Goal: Task Accomplishment & Management: Manage account settings

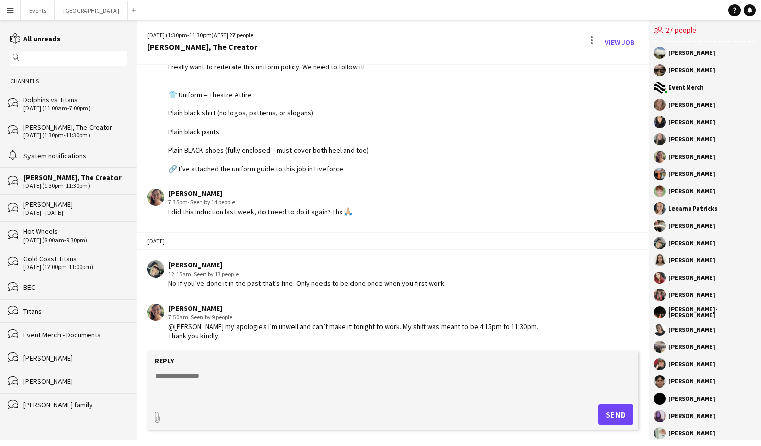
scroll to position [1661, 0]
click at [31, 17] on button "Events Close" at bounding box center [38, 11] width 34 height 20
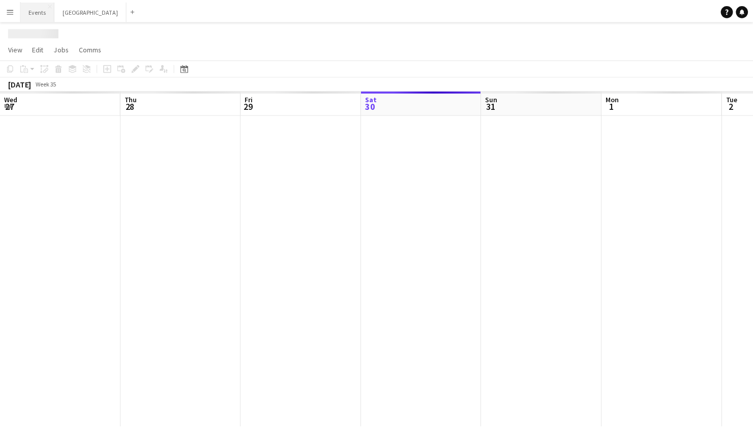
scroll to position [0, 243]
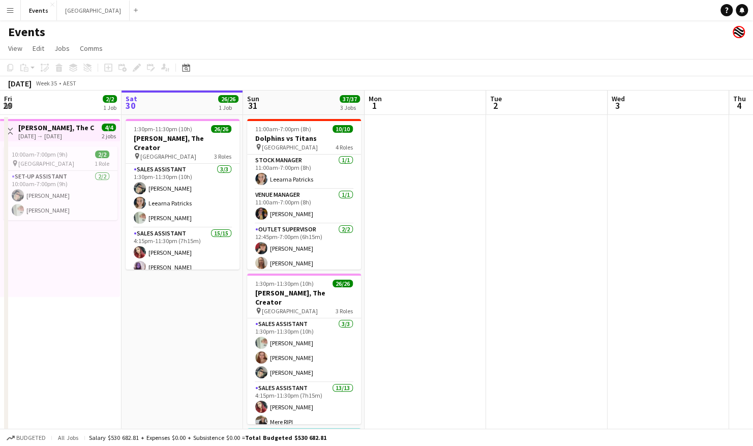
click at [538, 274] on app-date-cell at bounding box center [547, 317] width 122 height 405
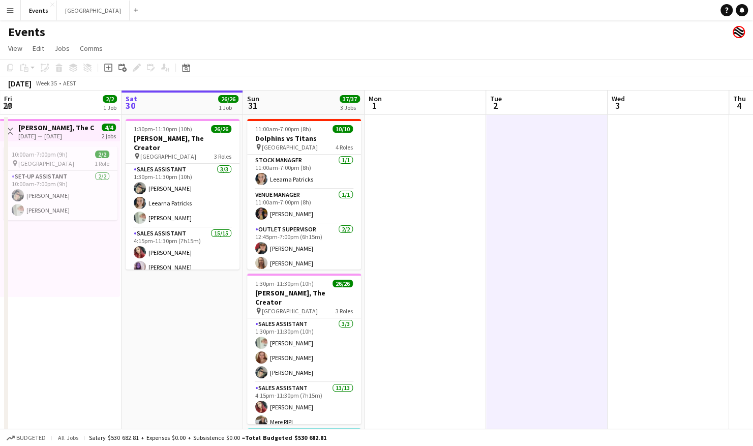
click at [538, 274] on app-date-cell at bounding box center [547, 317] width 122 height 405
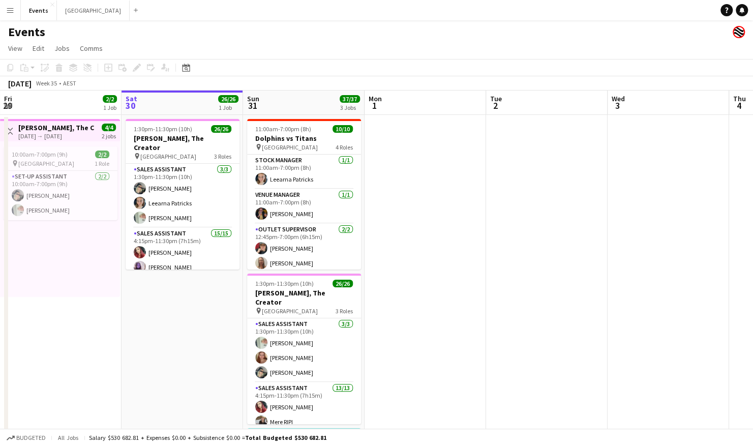
click at [465, 242] on app-date-cell at bounding box center [426, 317] width 122 height 405
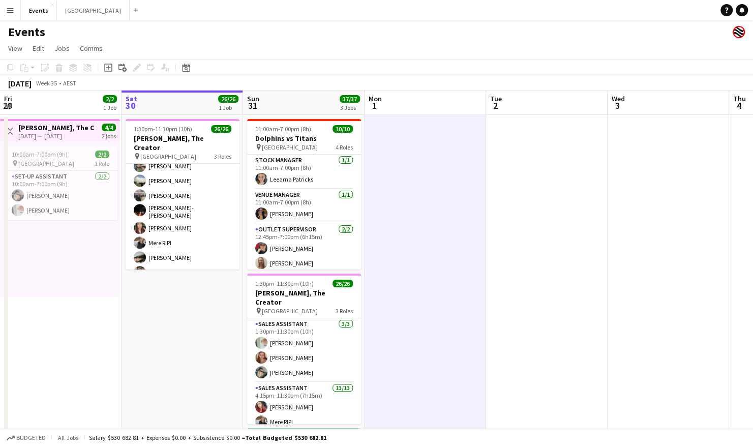
scroll to position [328, 0]
click at [192, 204] on app-card-role "Sales Assistant 15/15 4:15pm-11:30pm (7h15m) [PERSON_NAME] [PERSON_NAME] [PERSO…" at bounding box center [183, 190] width 114 height 241
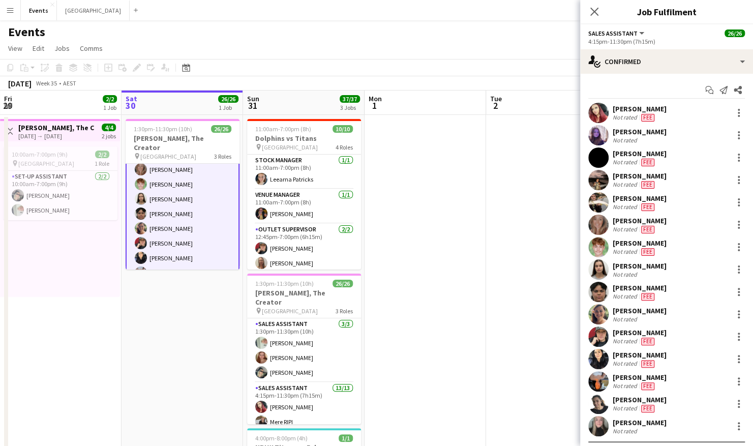
scroll to position [159, 0]
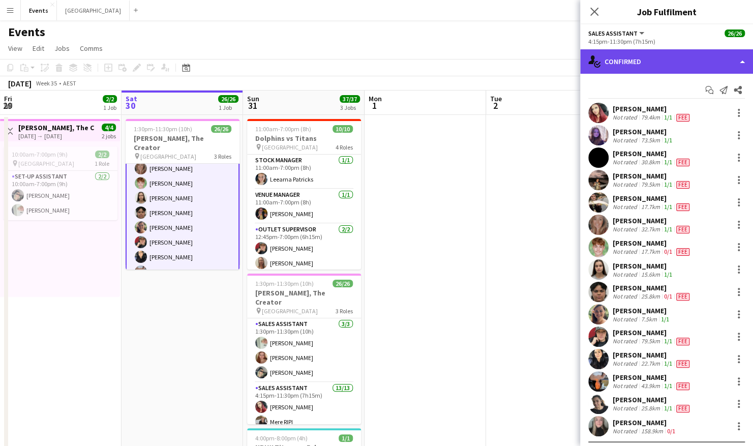
click at [678, 60] on div "single-neutral-actions-check-2 Confirmed" at bounding box center [667, 61] width 173 height 24
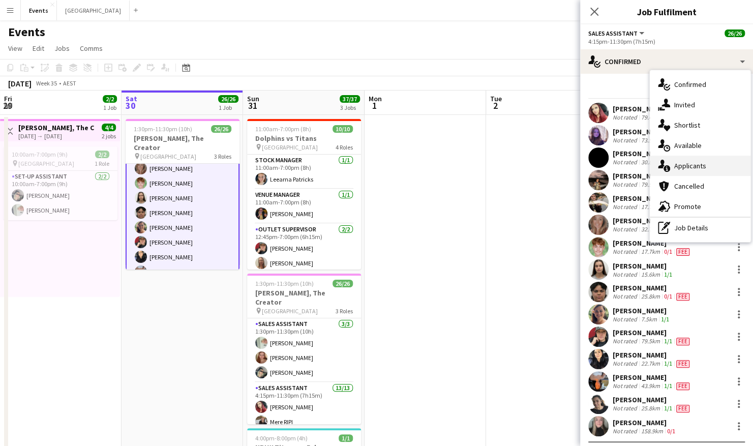
click at [691, 164] on div "single-neutral-actions-information Applicants" at bounding box center [700, 166] width 101 height 20
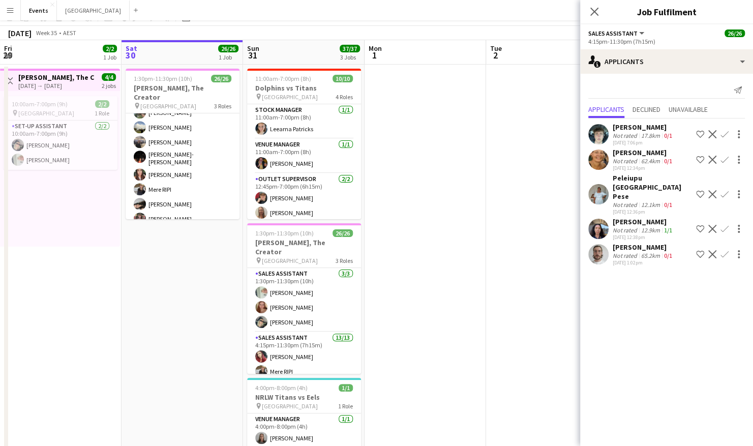
scroll to position [0, 0]
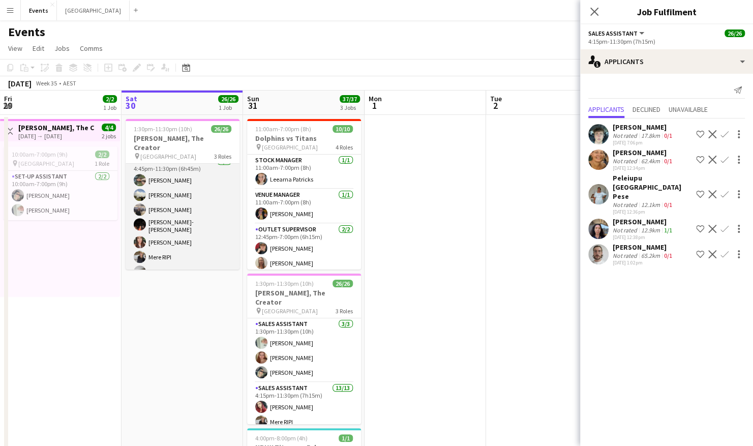
click at [164, 166] on app-card-role "Sales Assistant [DATE] 4:45pm-11:30pm (6h45m) [PERSON_NAME] [PERSON_NAME] [PERS…" at bounding box center [183, 226] width 114 height 141
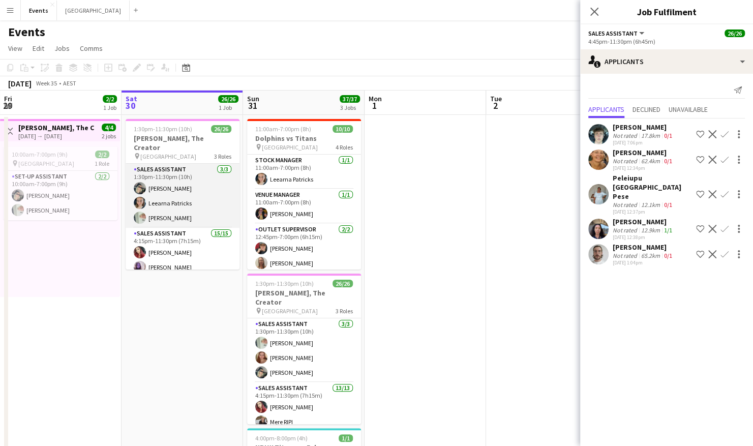
click at [196, 184] on app-card-role "Sales Assistant [DATE] 1:30pm-11:30pm (10h) [PERSON_NAME] Leearna [PERSON_NAME]" at bounding box center [183, 196] width 114 height 64
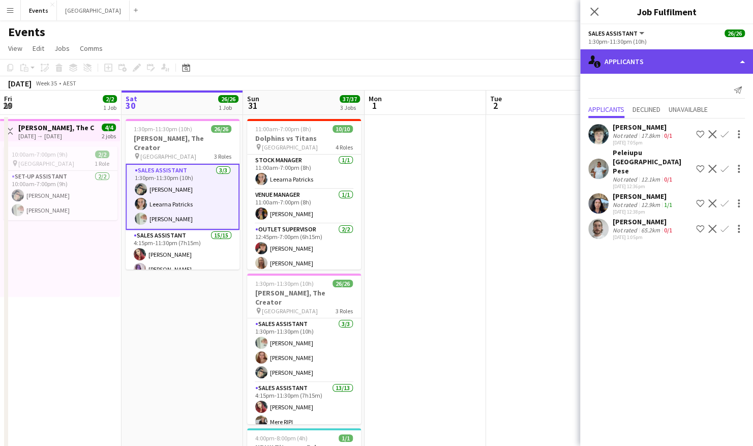
click at [647, 68] on div "single-neutral-actions-information Applicants" at bounding box center [667, 61] width 173 height 24
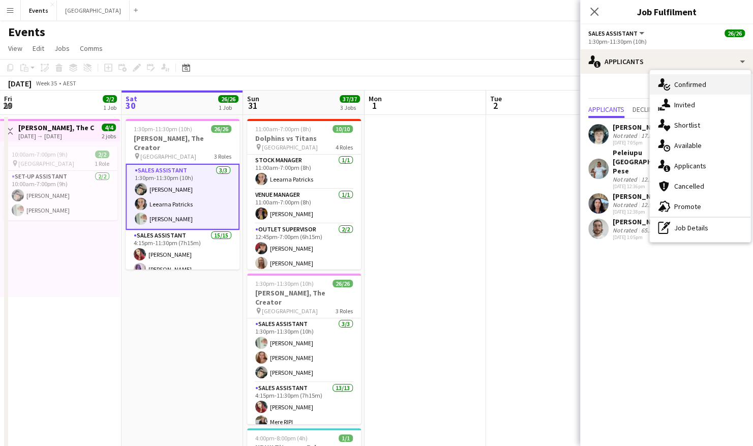
click at [700, 80] on div "single-neutral-actions-check-2 Confirmed" at bounding box center [700, 84] width 101 height 20
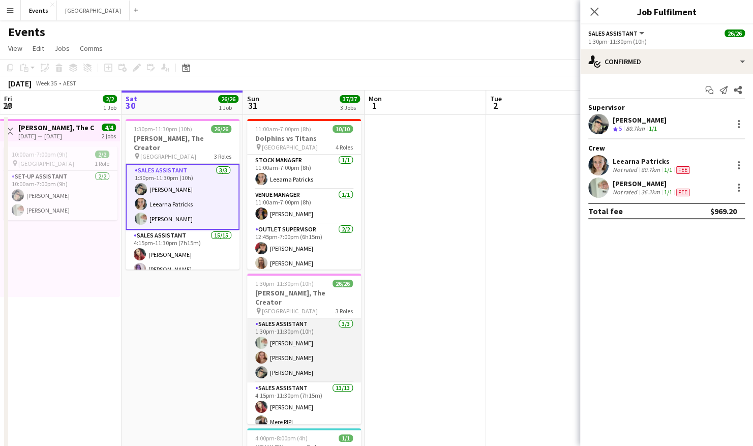
click at [297, 328] on app-card-role "Sales Assistant [DATE] 1:30pm-11:30pm (10h) [PERSON_NAME] [PERSON_NAME] [PERSON…" at bounding box center [304, 350] width 114 height 64
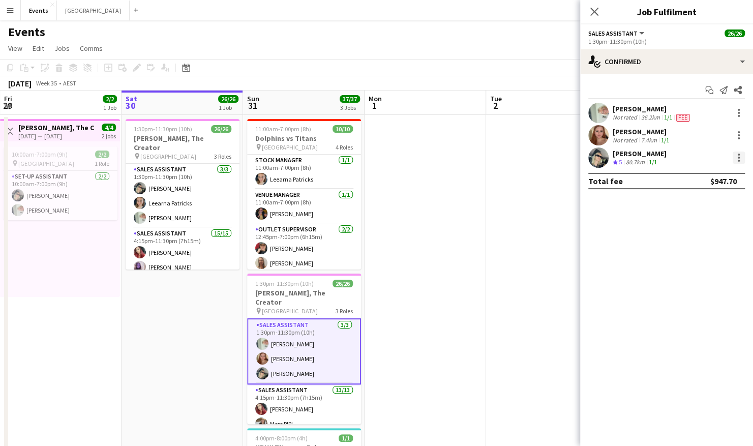
click at [740, 157] on div at bounding box center [739, 158] width 12 height 12
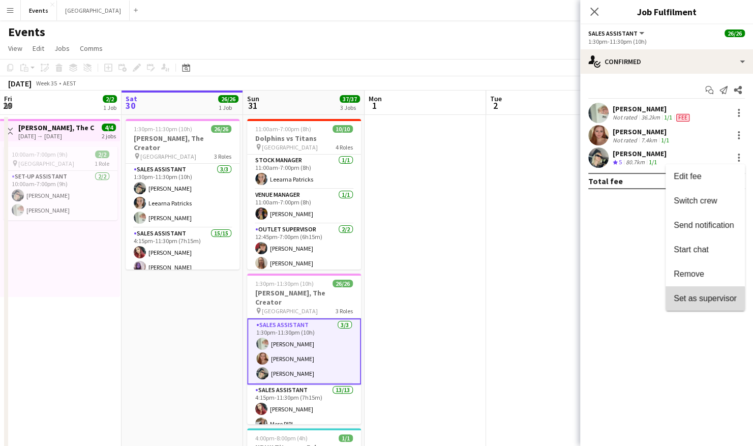
click at [695, 300] on span "Set as supervisor" at bounding box center [705, 298] width 63 height 9
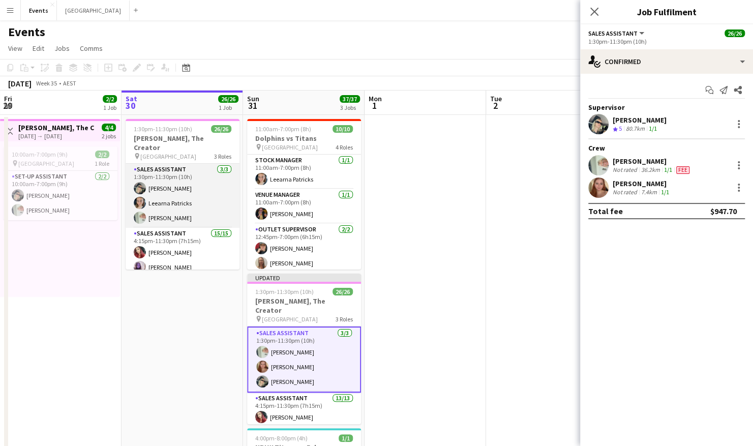
click at [181, 187] on app-card-role "Sales Assistant [DATE] 1:30pm-11:30pm (10h) [PERSON_NAME] Leearna [PERSON_NAME]" at bounding box center [183, 196] width 114 height 64
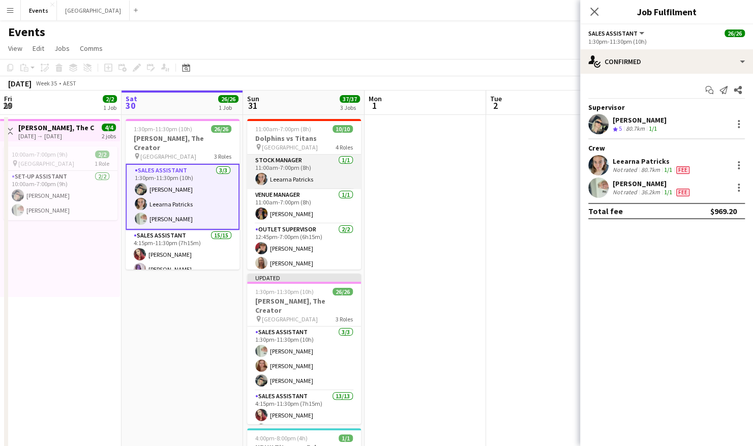
click at [297, 165] on app-card-role "Stock Manager [DATE] 11:00am-7:00pm (8h) [PERSON_NAME]" at bounding box center [304, 172] width 114 height 35
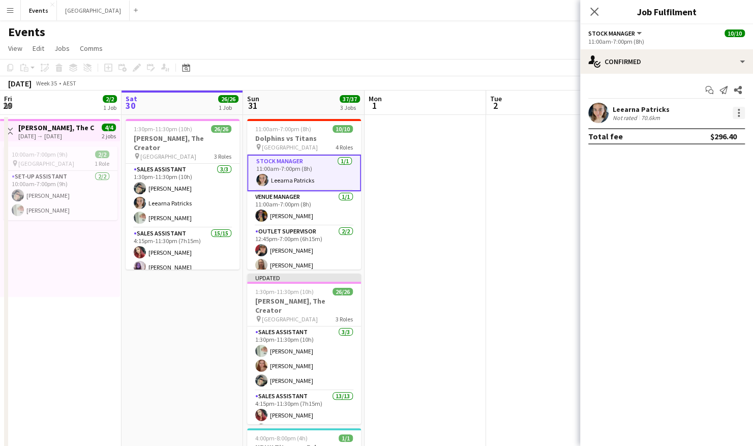
click at [735, 112] on div at bounding box center [739, 113] width 12 height 12
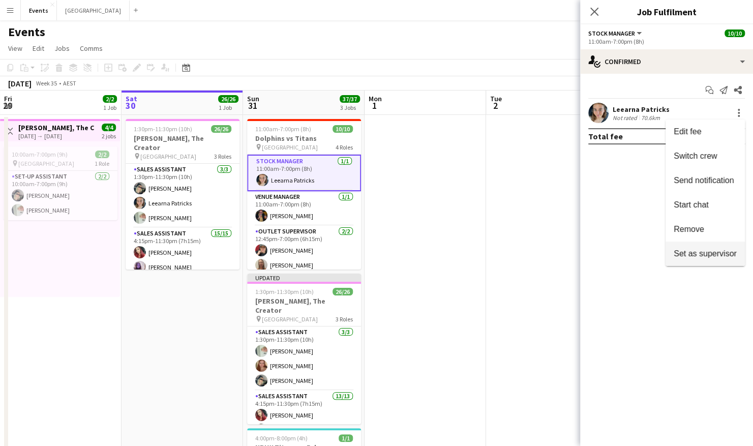
click at [714, 255] on span "Set as supervisor" at bounding box center [705, 253] width 63 height 9
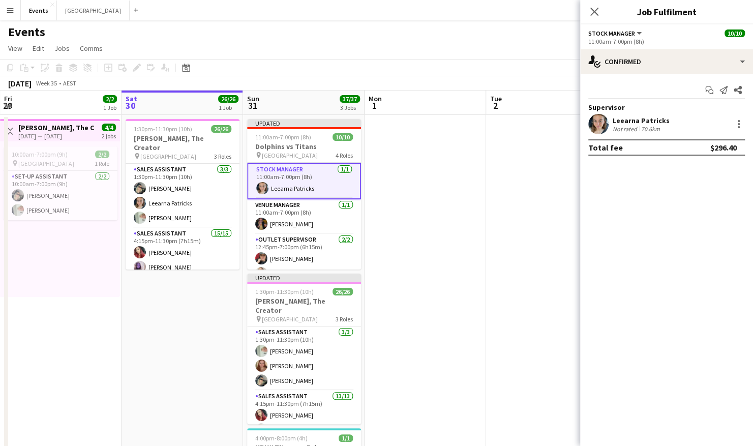
drag, startPoint x: 197, startPoint y: 355, endPoint x: 425, endPoint y: 255, distance: 248.8
click at [425, 255] on app-date-cell at bounding box center [426, 317] width 122 height 405
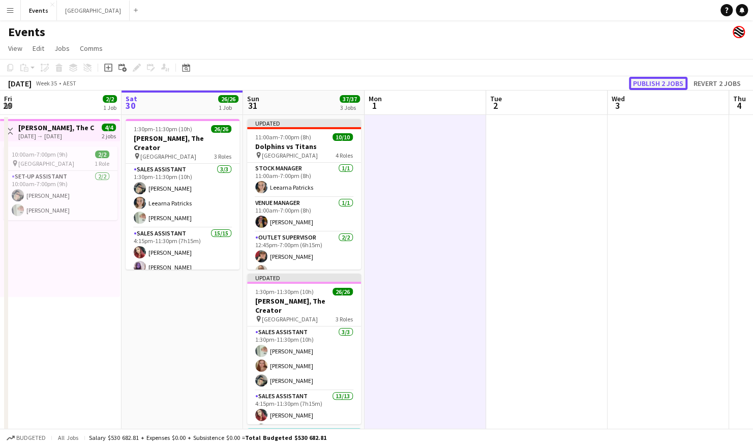
click at [671, 84] on button "Publish 2 jobs" at bounding box center [658, 83] width 59 height 13
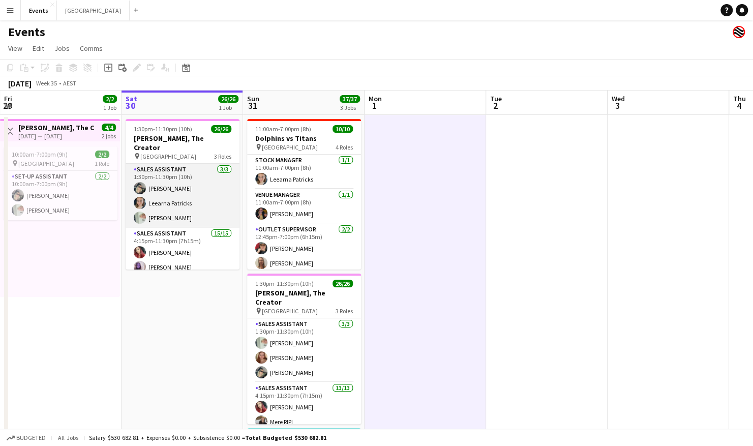
click at [179, 171] on app-card-role "Sales Assistant [DATE] 1:30pm-11:30pm (10h) [PERSON_NAME] Leearna [PERSON_NAME]" at bounding box center [183, 196] width 114 height 64
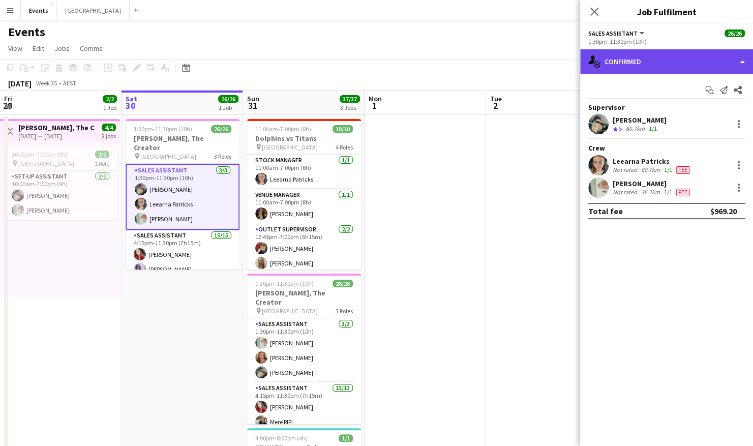
click at [672, 62] on div "single-neutral-actions-check-2 Confirmed" at bounding box center [667, 61] width 173 height 24
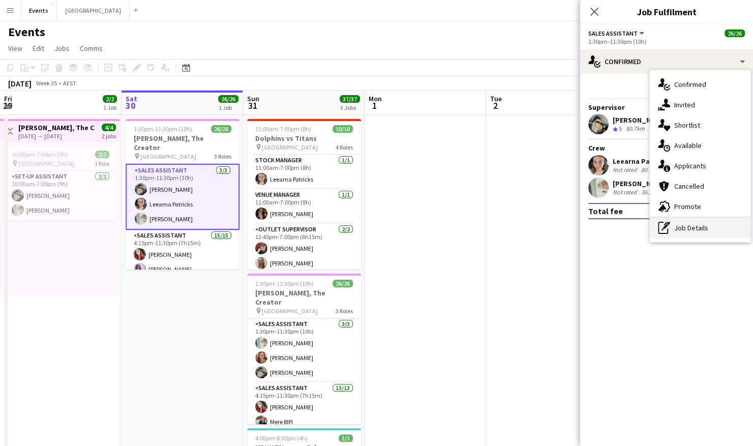
click at [700, 225] on div "pen-write Job Details" at bounding box center [700, 228] width 101 height 20
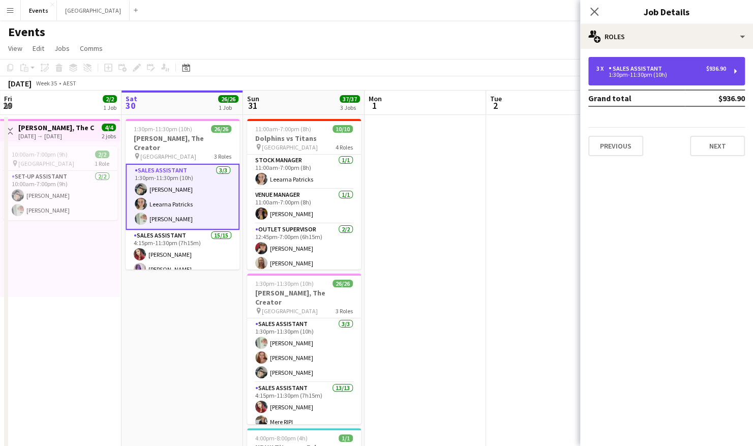
click at [676, 76] on div "1:30pm-11:30pm (10h)" at bounding box center [662, 74] width 130 height 5
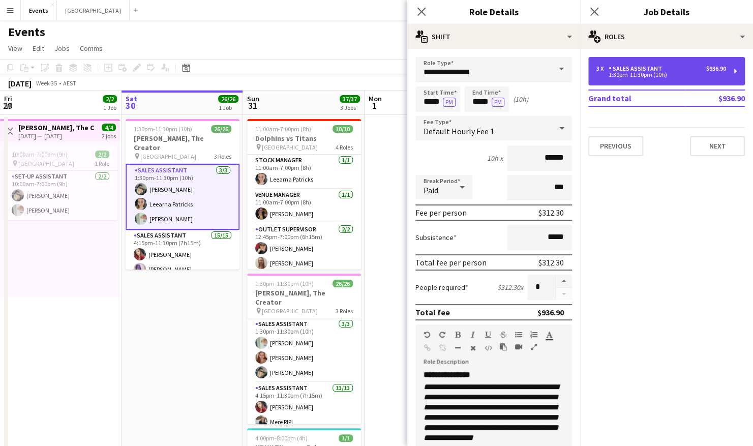
click at [676, 76] on div "1:30pm-11:30pm (10h)" at bounding box center [662, 74] width 130 height 5
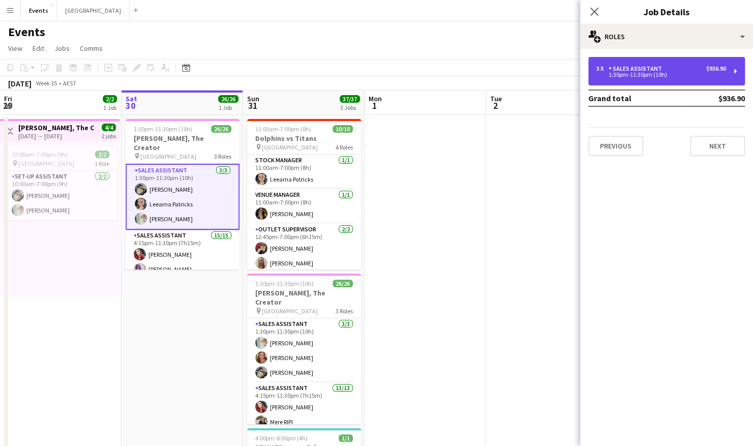
click at [664, 76] on div "1:30pm-11:30pm (10h)" at bounding box center [662, 74] width 130 height 5
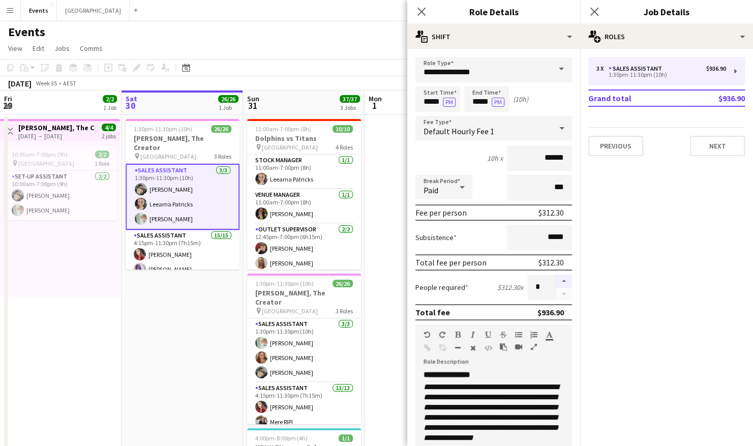
click at [557, 279] on button "button" at bounding box center [564, 281] width 16 height 13
type input "*"
click at [238, 302] on app-date-cell "1:30pm-11:30pm (10h) 26/26 [PERSON_NAME], The Creator pin Brisbane Entertainmen…" at bounding box center [183, 317] width 122 height 405
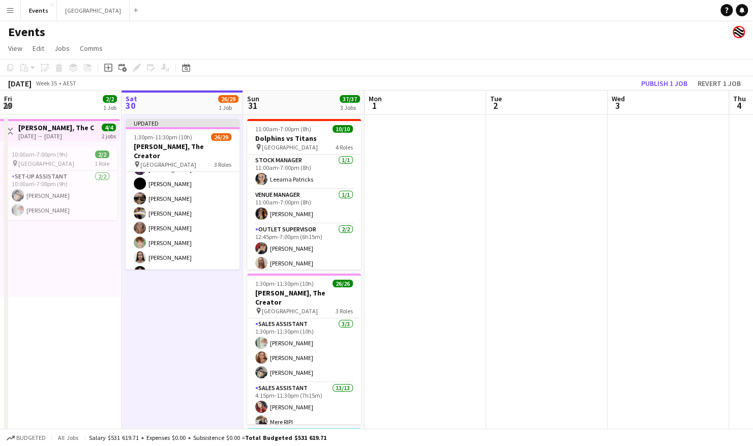
click at [178, 185] on app-card-role "Sales Assistant 15/15 4:15pm-11:30pm (7h15m) [PERSON_NAME] [PERSON_NAME] [PERSO…" at bounding box center [183, 250] width 114 height 241
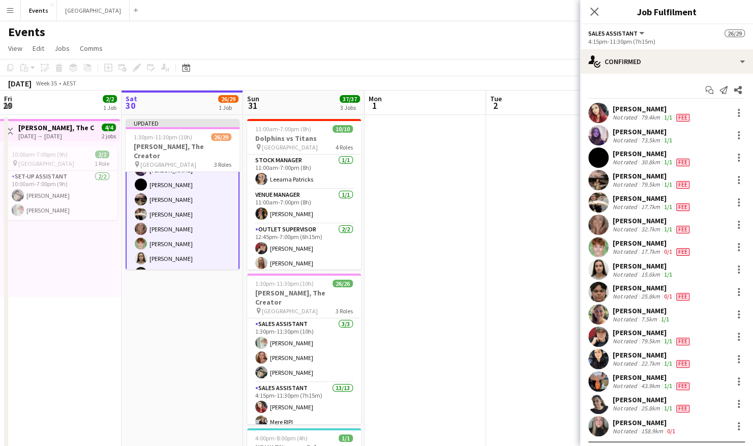
scroll to position [152, 0]
click at [733, 178] on div at bounding box center [739, 180] width 12 height 12
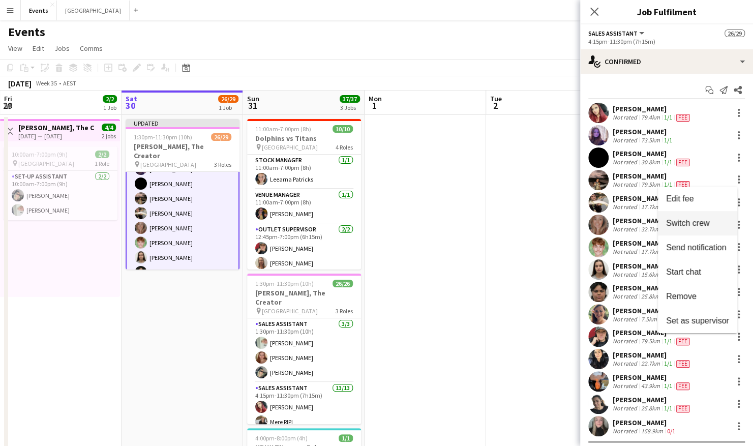
click at [693, 225] on span "Switch crew" at bounding box center [687, 223] width 43 height 9
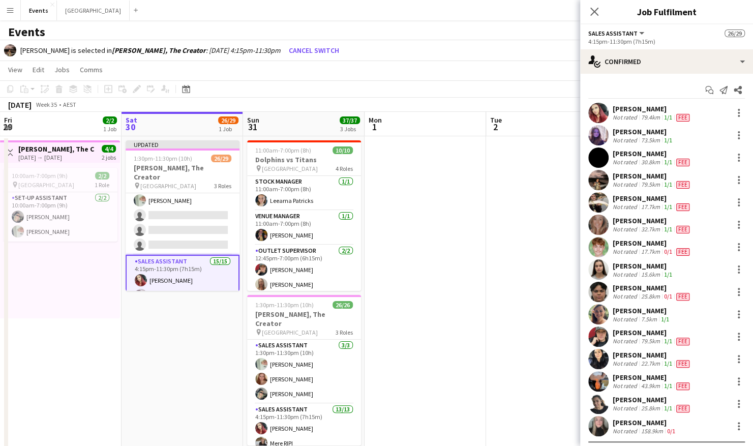
click at [185, 229] on app-card-role "Sales Assistant 6A [DATE] 1:30pm-11:30pm (10h) [PERSON_NAME] Leearna [PERSON_NA…" at bounding box center [183, 201] width 114 height 108
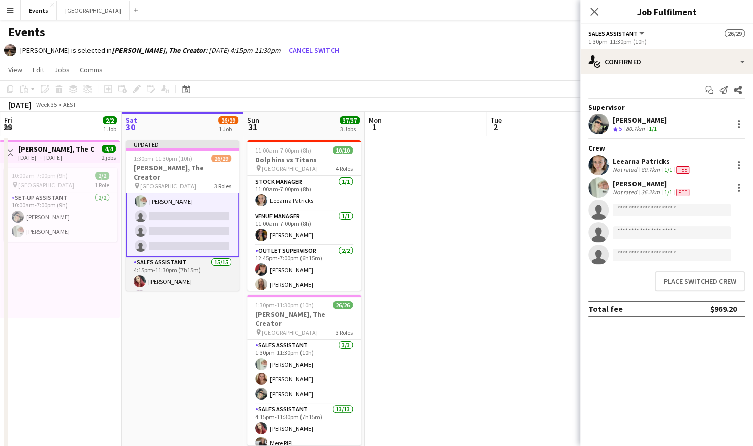
scroll to position [48, 0]
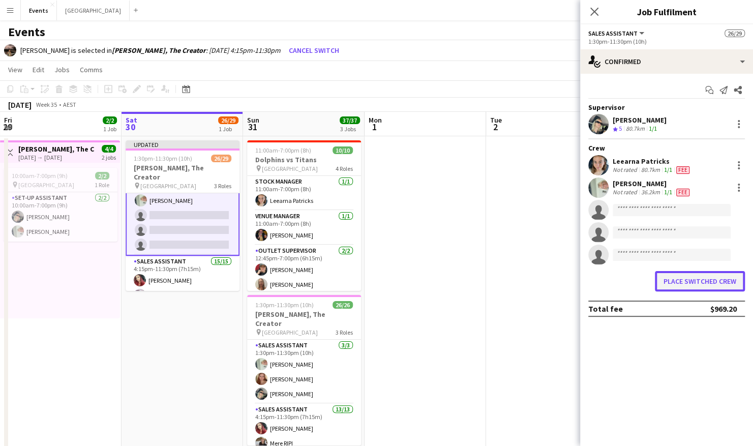
click at [676, 281] on button "Place switched crew" at bounding box center [700, 281] width 90 height 20
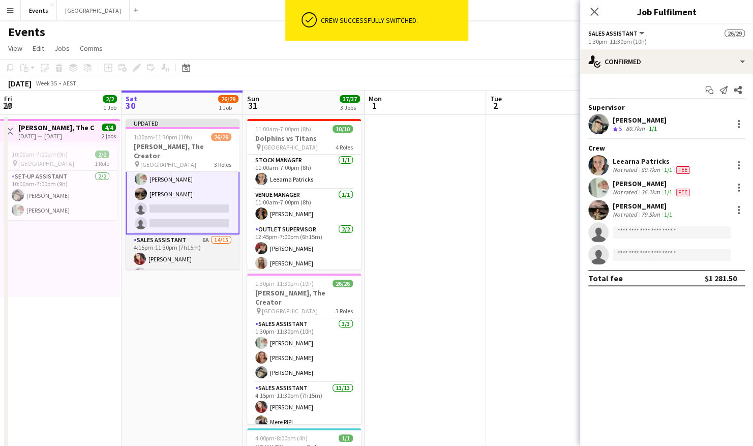
click at [176, 259] on app-card-role "Sales Assistant 6A 14/15 4:15pm-11:30pm (7h15m) [PERSON_NAME] [PERSON_NAME] [PE…" at bounding box center [183, 355] width 114 height 241
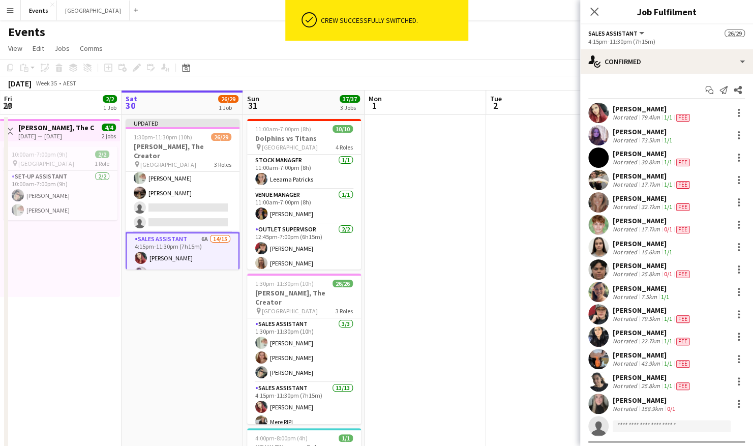
scroll to position [47, 0]
click at [733, 177] on div at bounding box center [739, 180] width 12 height 12
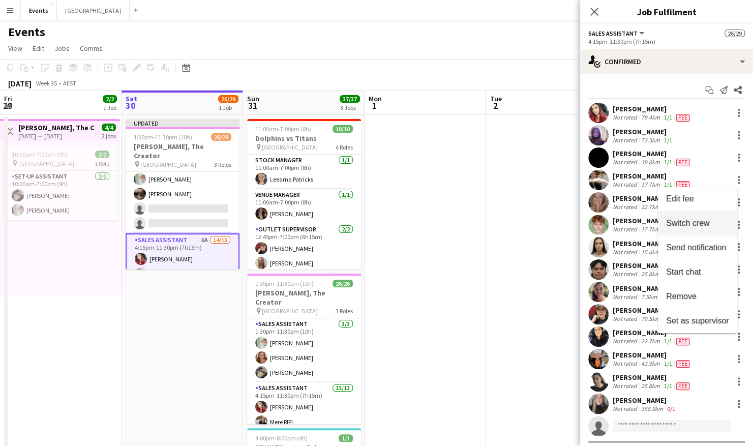
click at [691, 224] on span "Switch crew" at bounding box center [687, 223] width 43 height 9
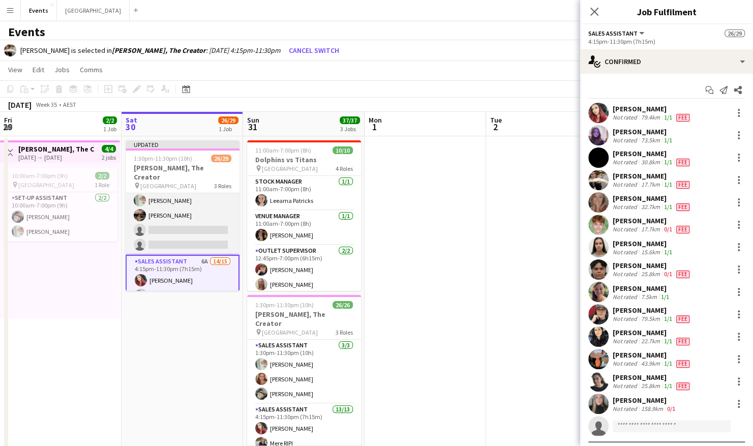
click at [180, 222] on app-card-role "Sales Assistant 6A [DATE] 1:30pm-11:30pm (10h) [PERSON_NAME] [PERSON_NAME] [PER…" at bounding box center [183, 201] width 114 height 108
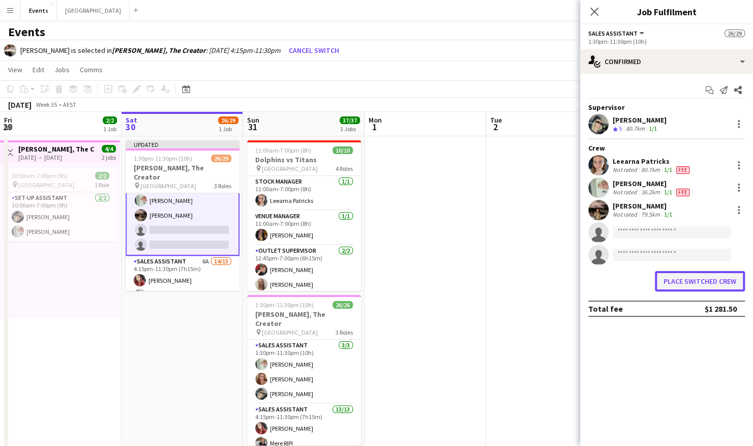
click at [703, 283] on button "Place switched crew" at bounding box center [700, 281] width 90 height 20
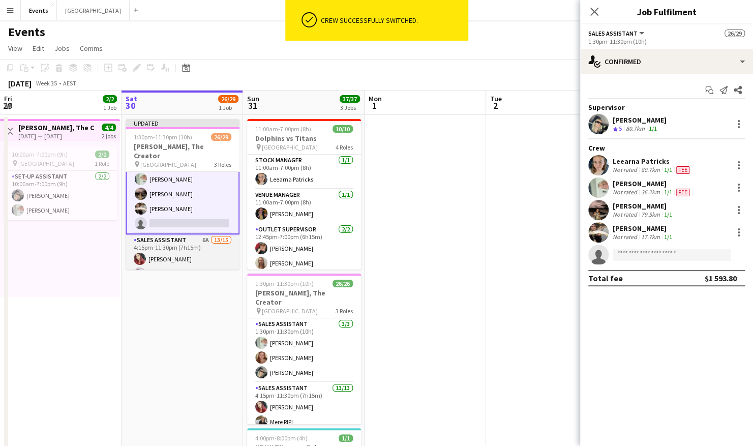
click at [190, 250] on app-card-role "Sales Assistant 6A 13/15 4:15pm-11:30pm (7h15m) [PERSON_NAME] [PERSON_NAME] [PE…" at bounding box center [183, 355] width 114 height 241
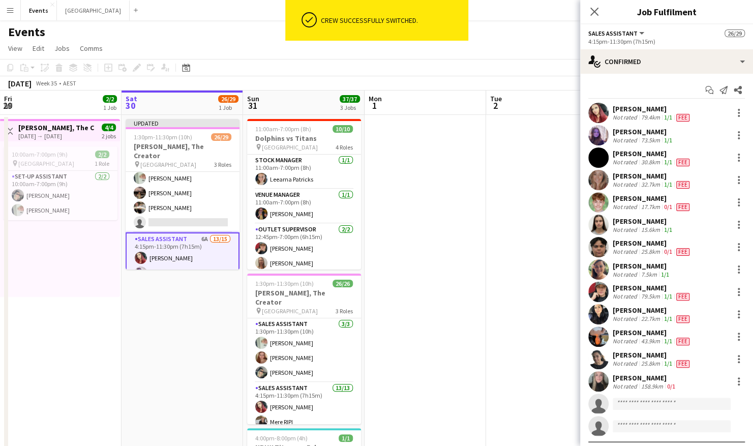
scroll to position [47, 0]
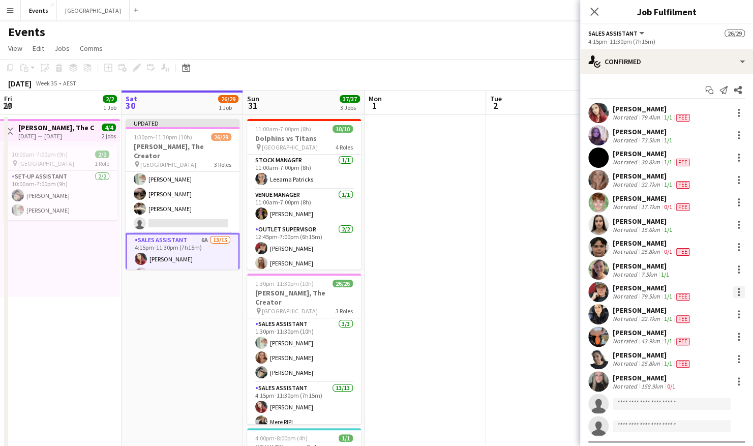
click at [733, 293] on div at bounding box center [739, 292] width 12 height 12
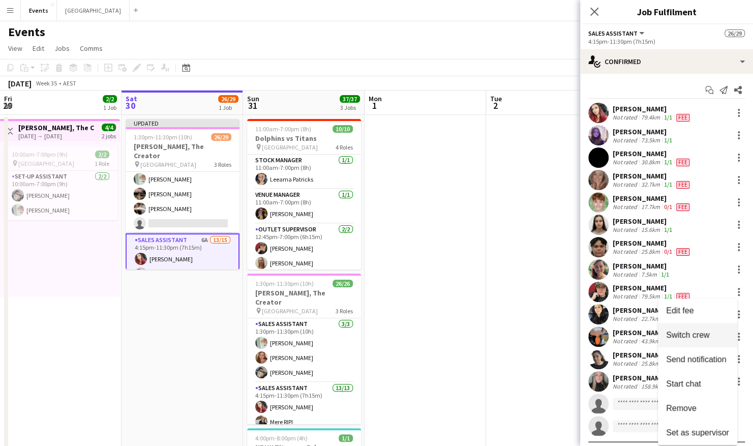
click at [694, 334] on span "Switch crew" at bounding box center [687, 335] width 43 height 9
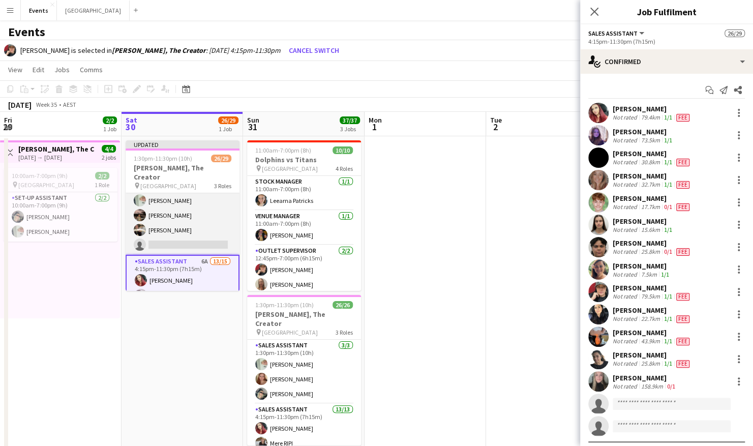
click at [158, 201] on app-card-role "Sales Assistant 6A [DATE] 1:30pm-11:30pm (10h) [PERSON_NAME] Leearna [PERSON_NA…" at bounding box center [183, 201] width 114 height 108
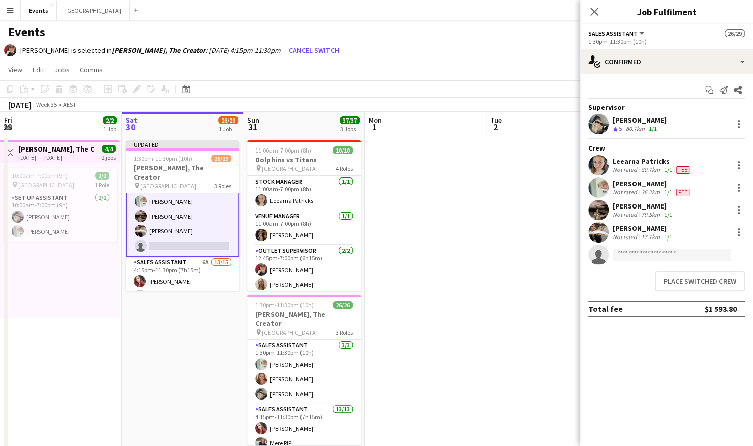
scroll to position [48, 0]
click at [687, 283] on button "Place switched crew" at bounding box center [700, 281] width 90 height 20
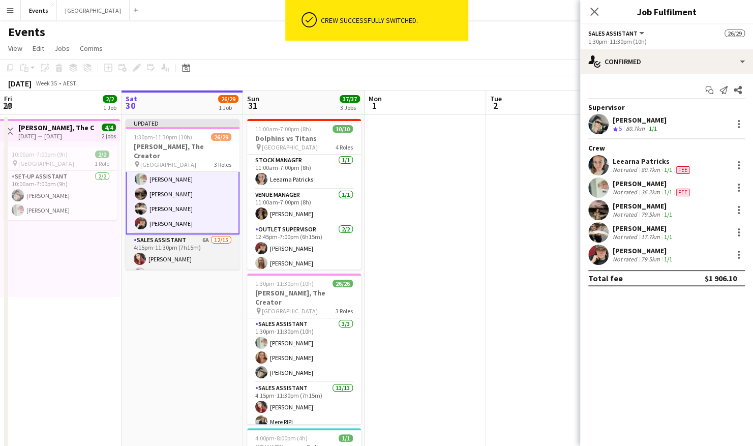
click at [189, 241] on app-card-role "Sales Assistant 6A [DATE] 4:15pm-11:30pm (7h15m) [PERSON_NAME] [PERSON_NAME] [P…" at bounding box center [183, 355] width 114 height 241
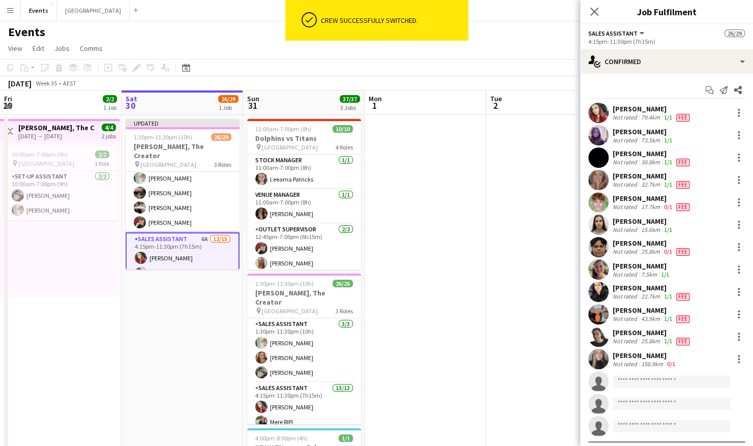
scroll to position [47, 0]
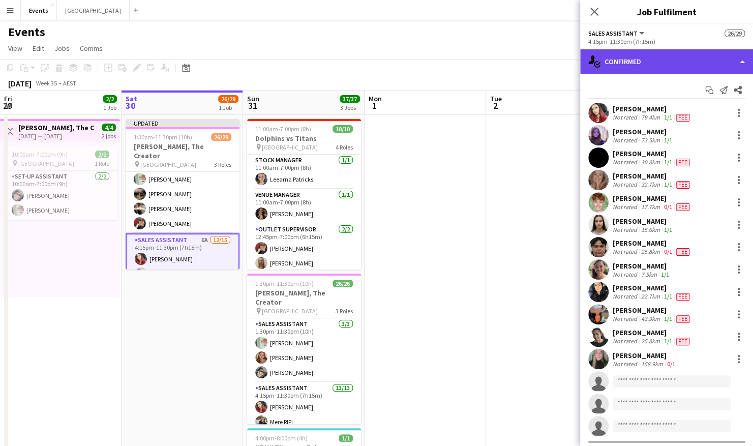
click at [647, 56] on div "single-neutral-actions-check-2 Confirmed" at bounding box center [667, 61] width 173 height 24
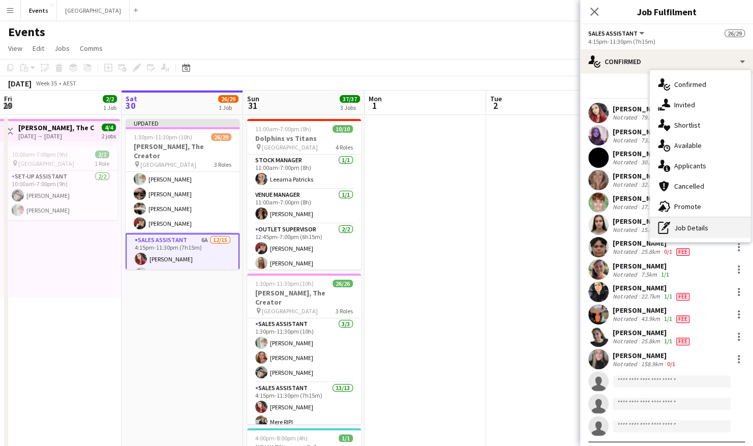
click at [690, 229] on div "pen-write Job Details" at bounding box center [700, 228] width 101 height 20
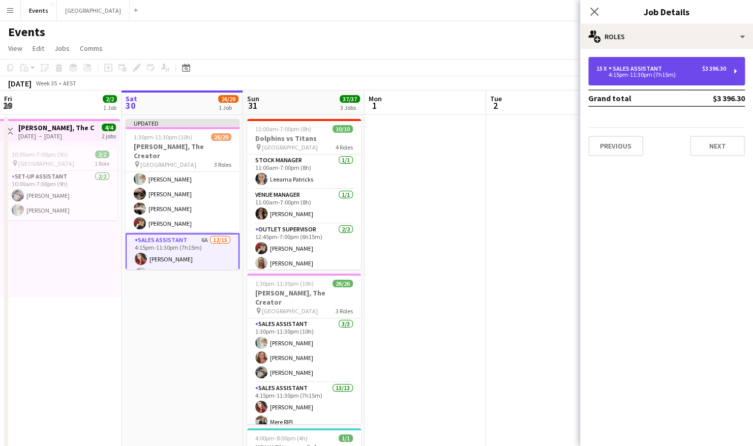
click at [660, 76] on div "4:15pm-11:30pm (7h15m)" at bounding box center [662, 74] width 130 height 5
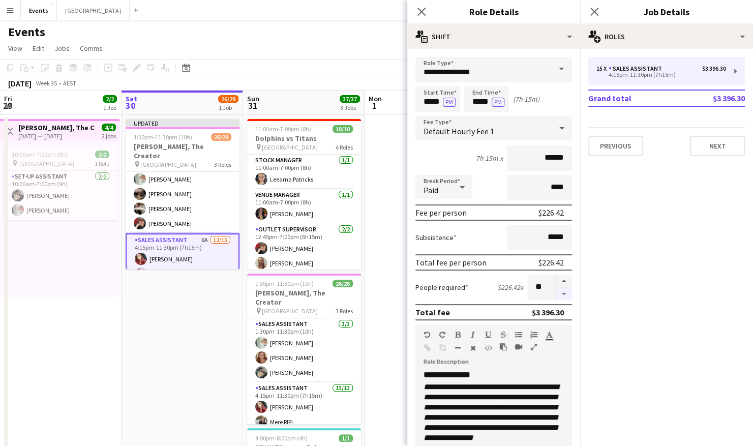
click at [556, 295] on button "button" at bounding box center [564, 294] width 16 height 13
type input "**"
click at [392, 267] on app-date-cell at bounding box center [426, 317] width 122 height 405
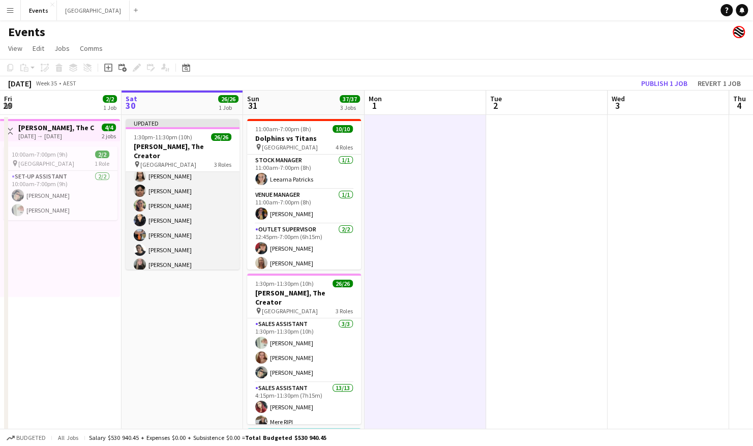
scroll to position [188, 0]
click at [177, 216] on app-card-role "Sales Assistant [DATE] 4:15pm-11:30pm (7h15m) [PERSON_NAME] [PERSON_NAME] [PERS…" at bounding box center [183, 190] width 114 height 197
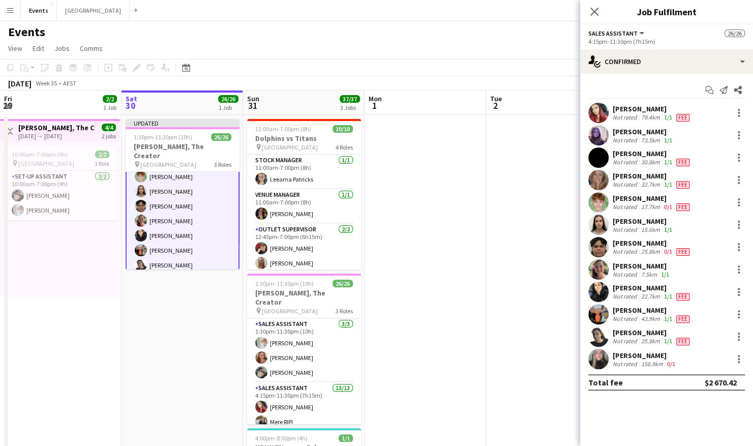
scroll to position [189, 0]
click at [738, 267] on div at bounding box center [739, 267] width 2 height 2
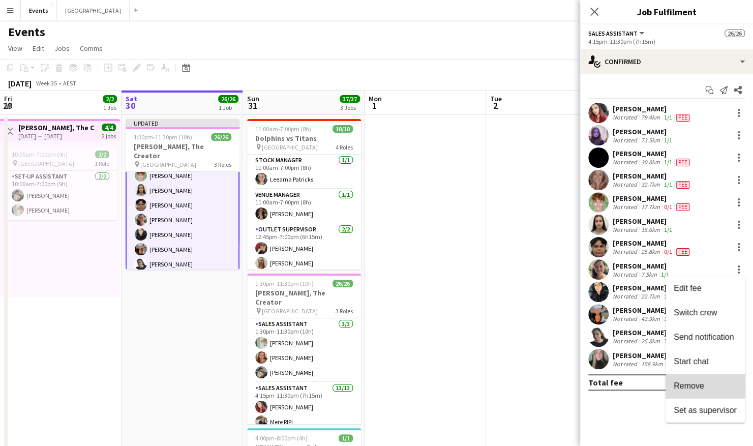
click at [710, 388] on span "Remove" at bounding box center [705, 386] width 63 height 9
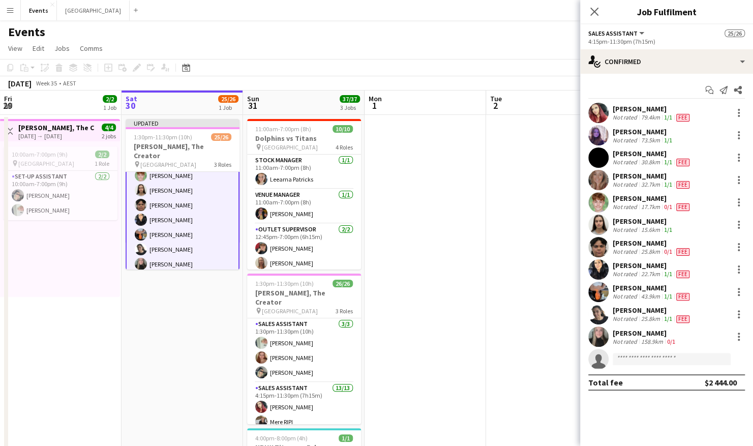
click at [423, 309] on app-date-cell at bounding box center [426, 317] width 122 height 405
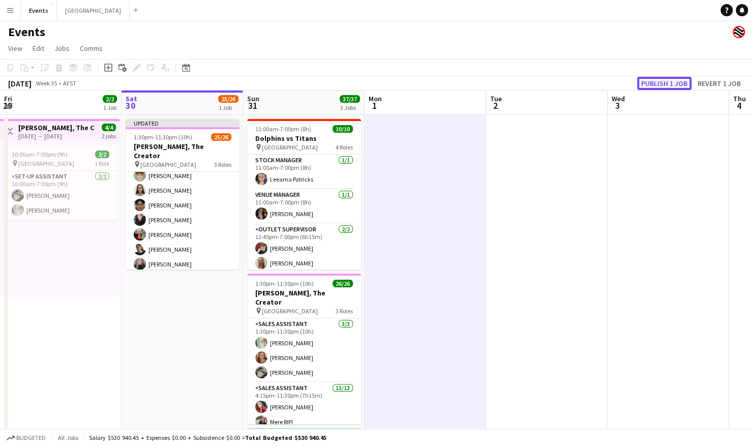
click at [666, 80] on button "Publish 1 job" at bounding box center [664, 83] width 54 height 13
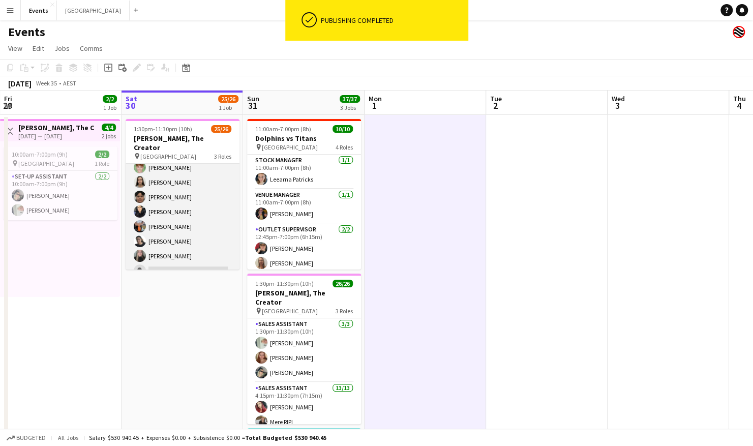
click at [189, 207] on app-card-role "Sales Assistant 6A [DATE] 4:15pm-11:30pm (7h15m) [PERSON_NAME] [PERSON_NAME] [P…" at bounding box center [183, 182] width 114 height 197
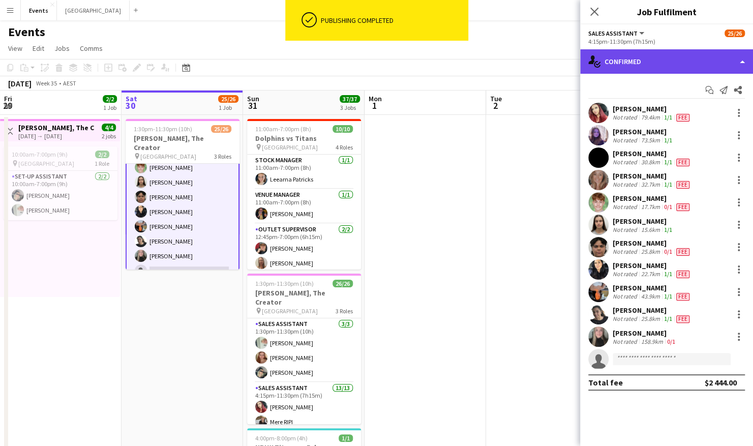
click at [648, 61] on div "single-neutral-actions-check-2 Confirmed" at bounding box center [667, 61] width 173 height 24
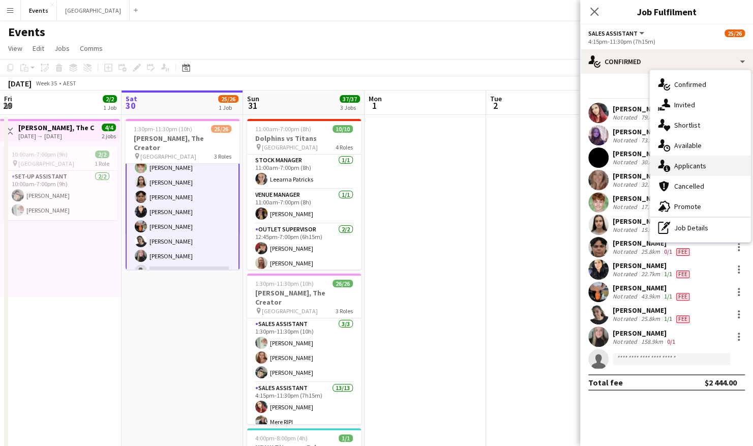
click at [702, 162] on div "single-neutral-actions-information Applicants" at bounding box center [700, 166] width 101 height 20
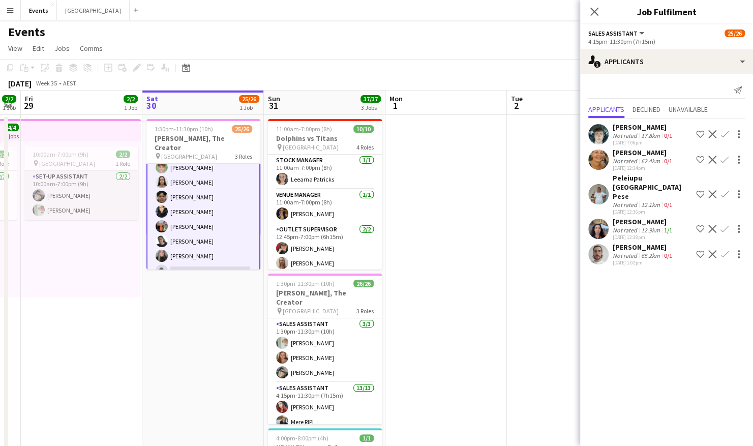
scroll to position [0, 216]
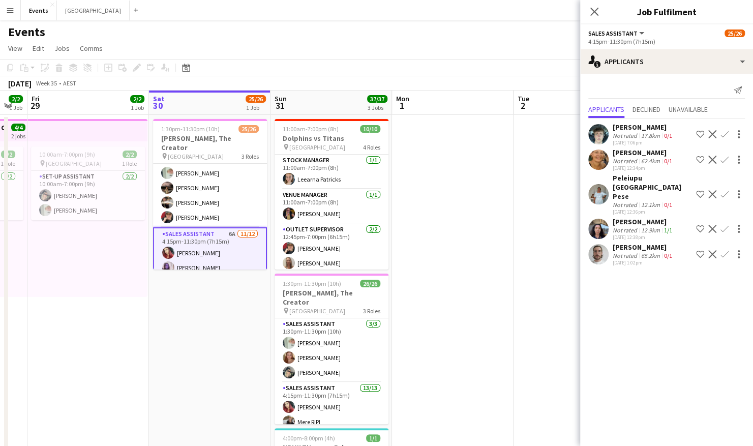
click at [198, 191] on app-card-role "Sales Assistant [DATE] 1:30pm-11:30pm (10h) [PERSON_NAME] Leearna [PERSON_NAME]…" at bounding box center [210, 173] width 114 height 108
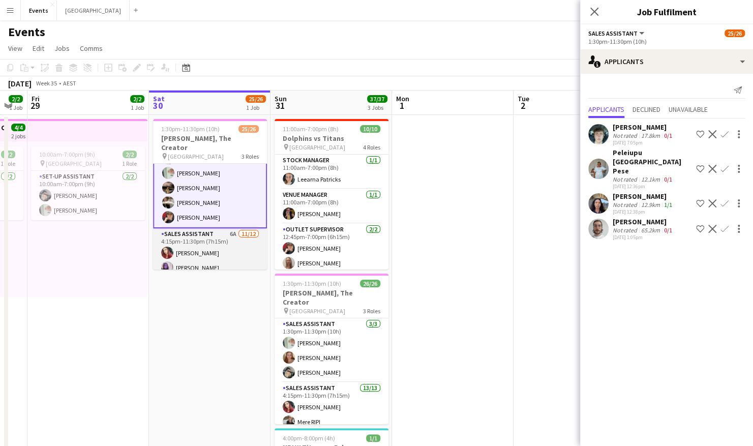
click at [199, 237] on app-card-role "Sales Assistant 6A [DATE] 4:15pm-11:30pm (7h15m) [PERSON_NAME] [PERSON_NAME] [P…" at bounding box center [210, 326] width 114 height 197
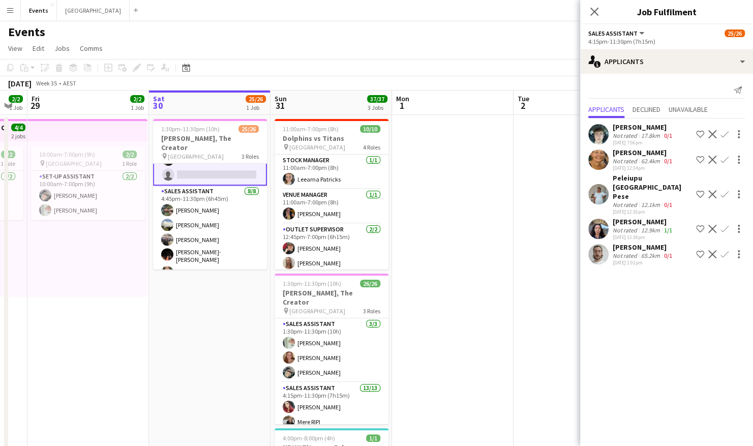
click at [199, 237] on app-card-role "Sales Assistant [DATE] 4:45pm-11:30pm (6h45m) [PERSON_NAME] [PERSON_NAME] [PERS…" at bounding box center [210, 256] width 114 height 141
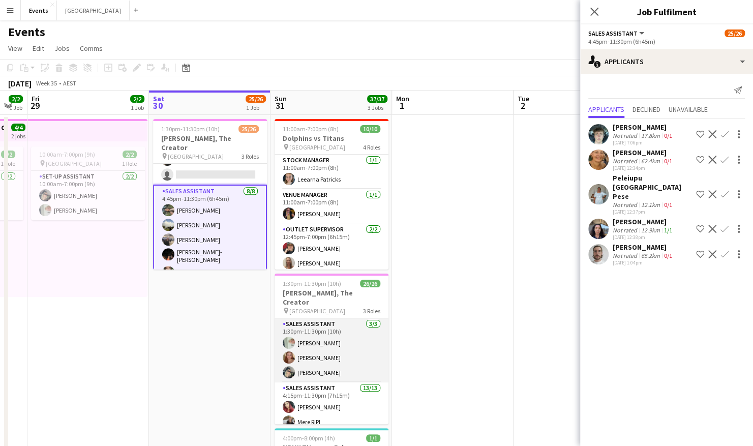
click at [317, 356] on app-card-role "Sales Assistant [DATE] 1:30pm-11:30pm (10h) [PERSON_NAME] [PERSON_NAME] [PERSON…" at bounding box center [332, 350] width 114 height 64
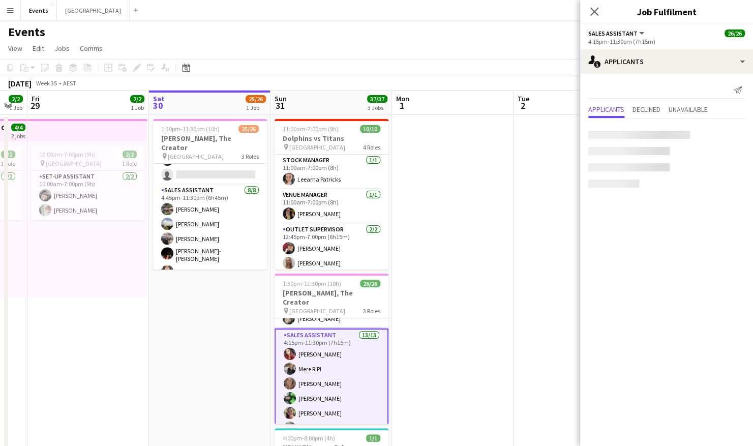
scroll to position [92, 0]
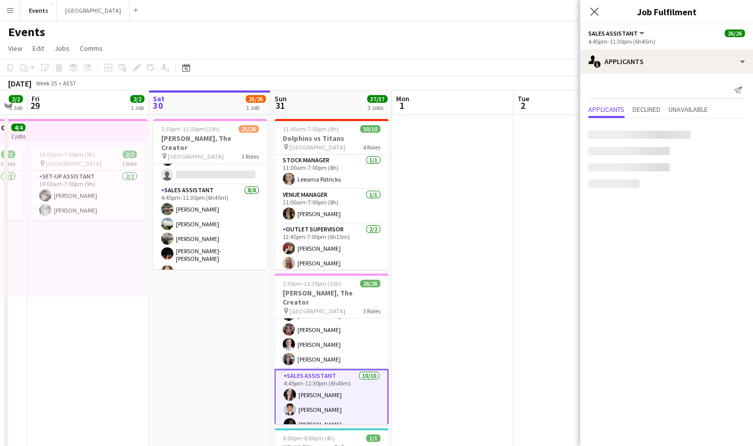
scroll to position [224, 0]
click at [601, 133] on app-user-avatar at bounding box center [599, 143] width 20 height 20
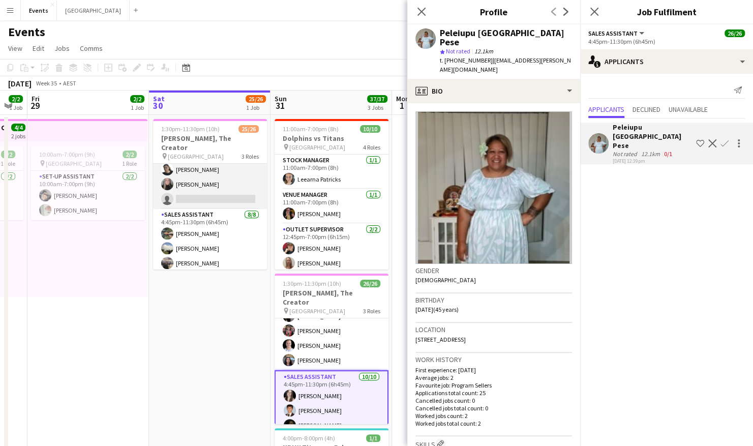
scroll to position [260, 0]
